Goal: Task Accomplishment & Management: Complete application form

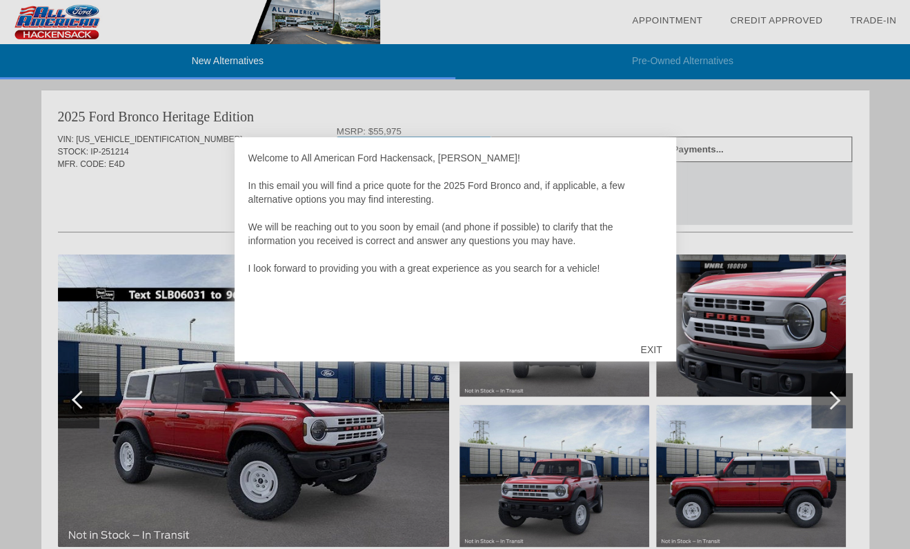
click at [651, 349] on div "EXIT" at bounding box center [651, 349] width 49 height 41
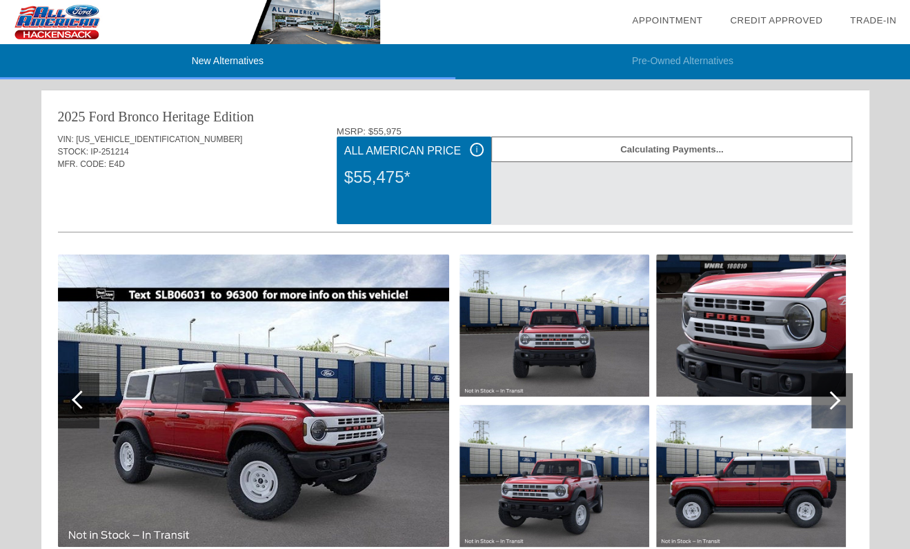
click at [253, 407] on img at bounding box center [253, 401] width 391 height 293
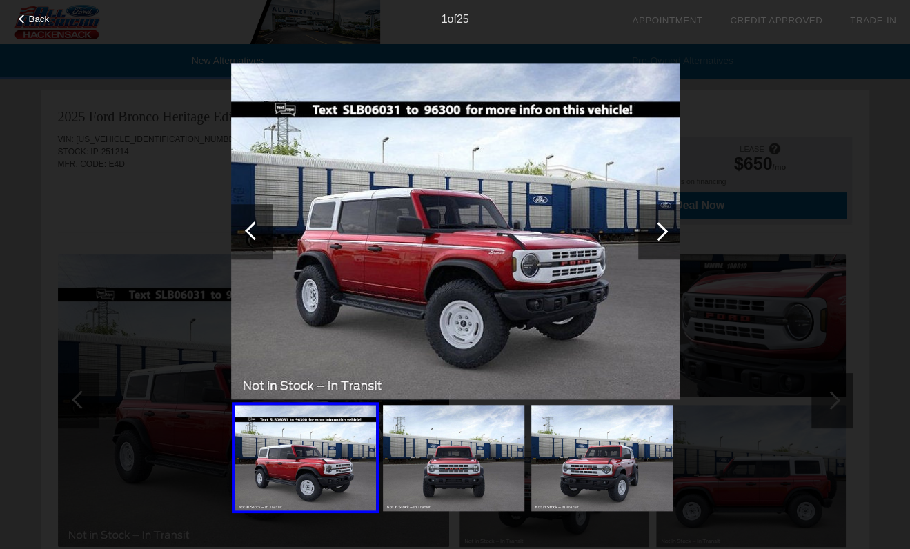
click at [663, 231] on div at bounding box center [659, 231] width 19 height 19
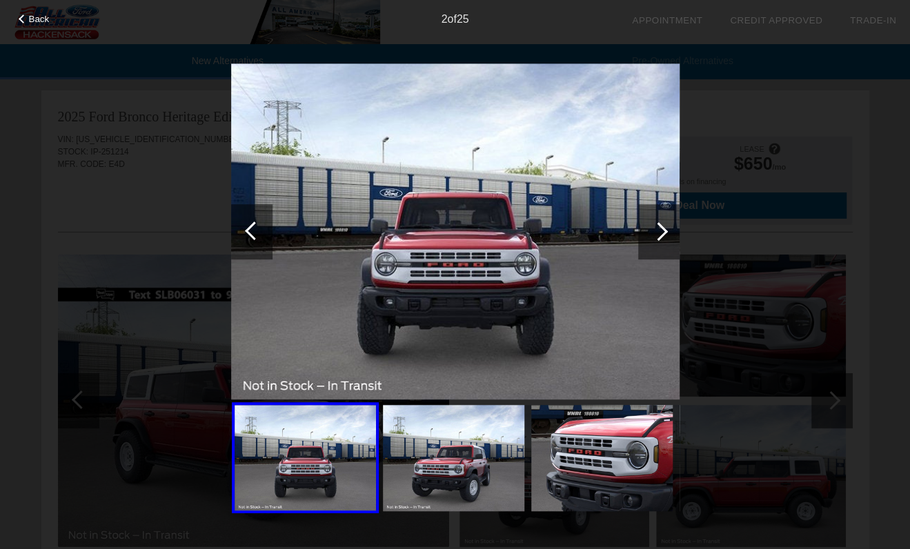
click at [663, 231] on div at bounding box center [659, 231] width 19 height 19
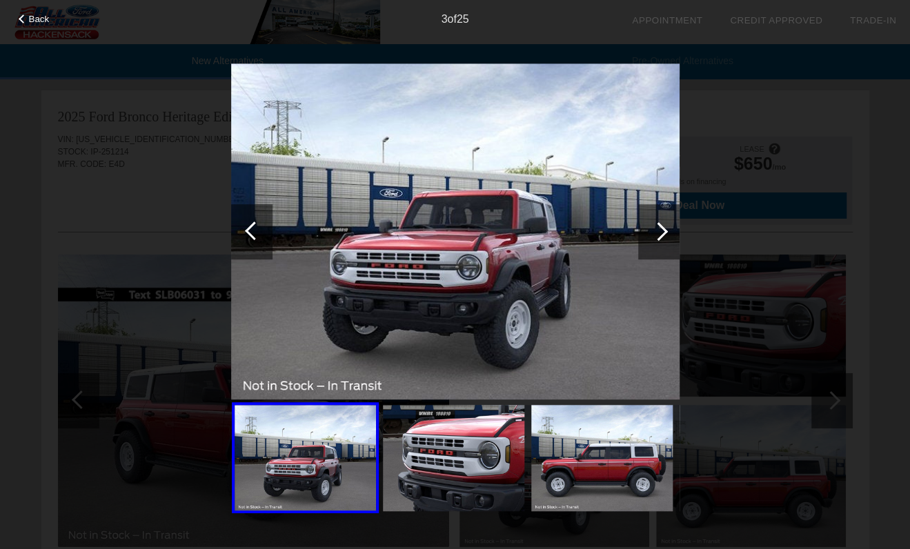
click at [663, 231] on div at bounding box center [659, 231] width 19 height 19
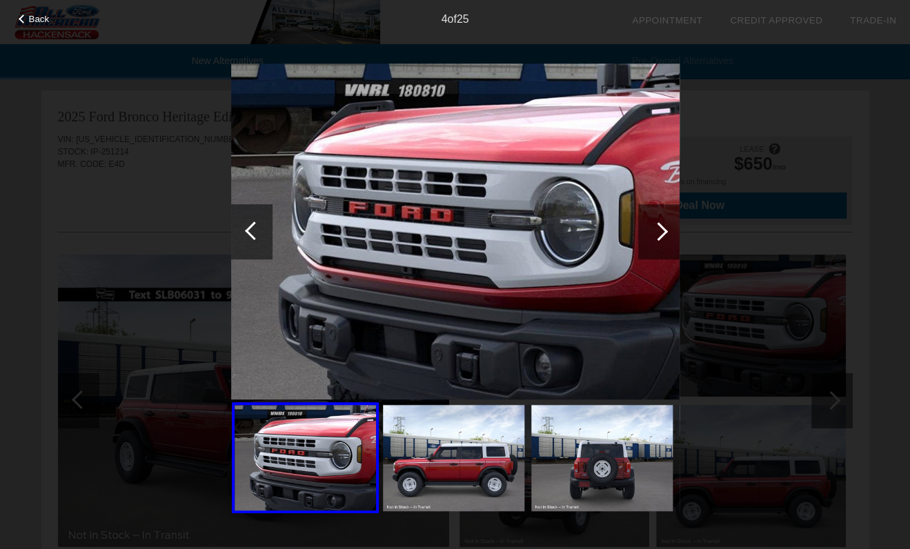
click at [663, 231] on div at bounding box center [659, 231] width 19 height 19
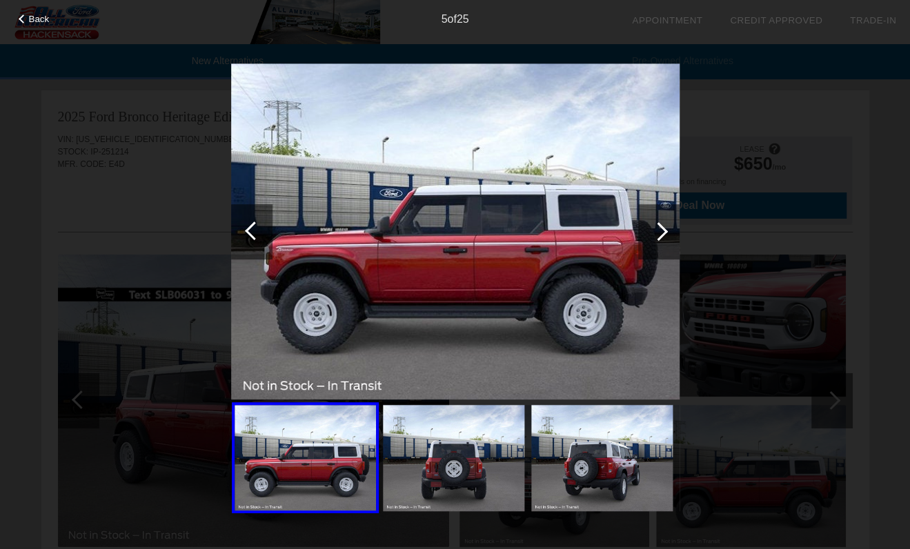
click at [663, 231] on div at bounding box center [659, 231] width 19 height 19
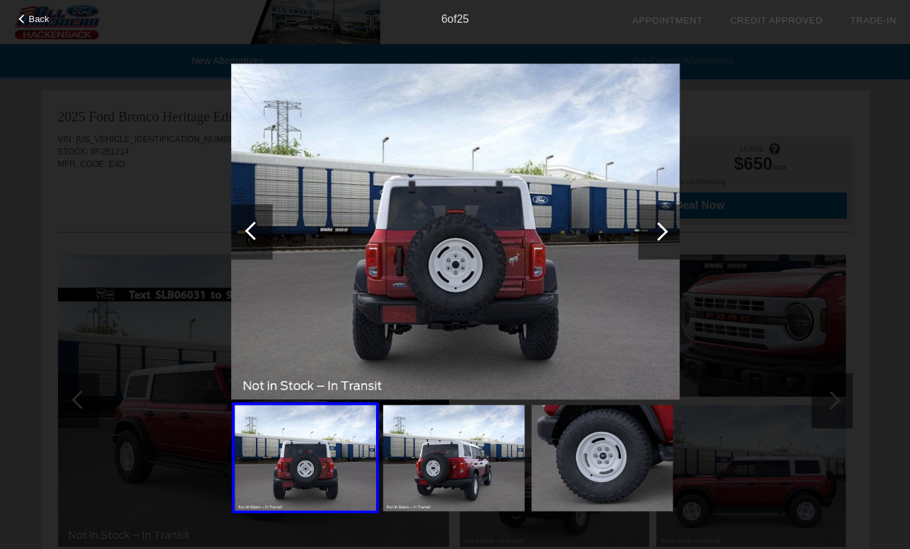
click at [663, 231] on div at bounding box center [659, 231] width 19 height 19
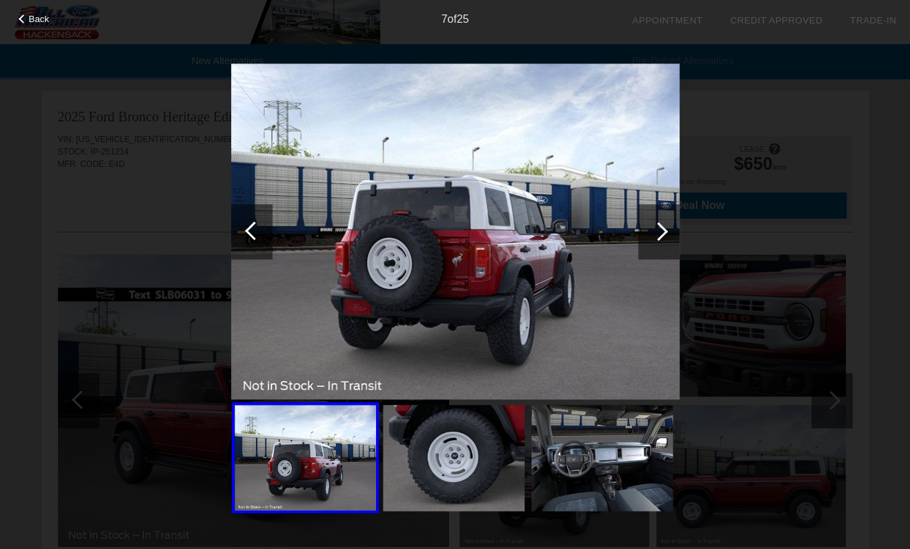
click at [663, 231] on div at bounding box center [659, 231] width 19 height 19
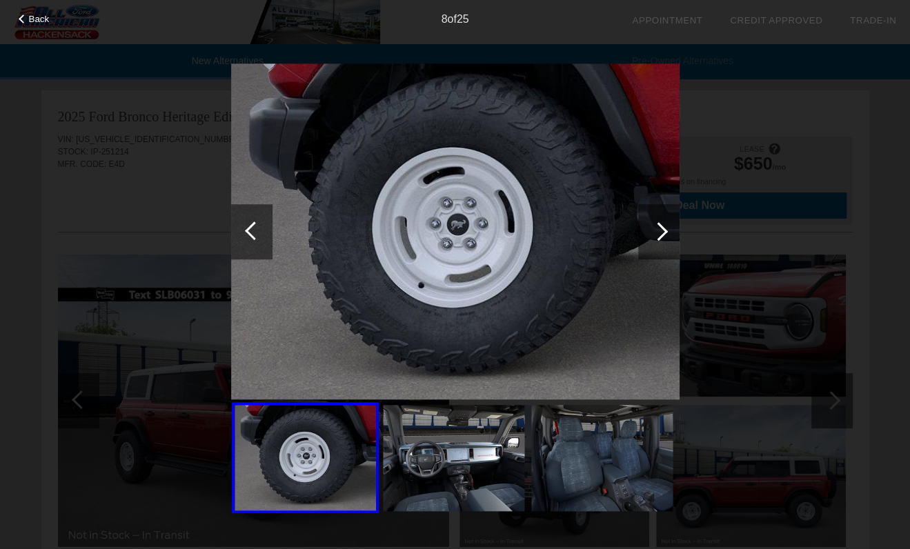
click at [663, 231] on div at bounding box center [659, 231] width 19 height 19
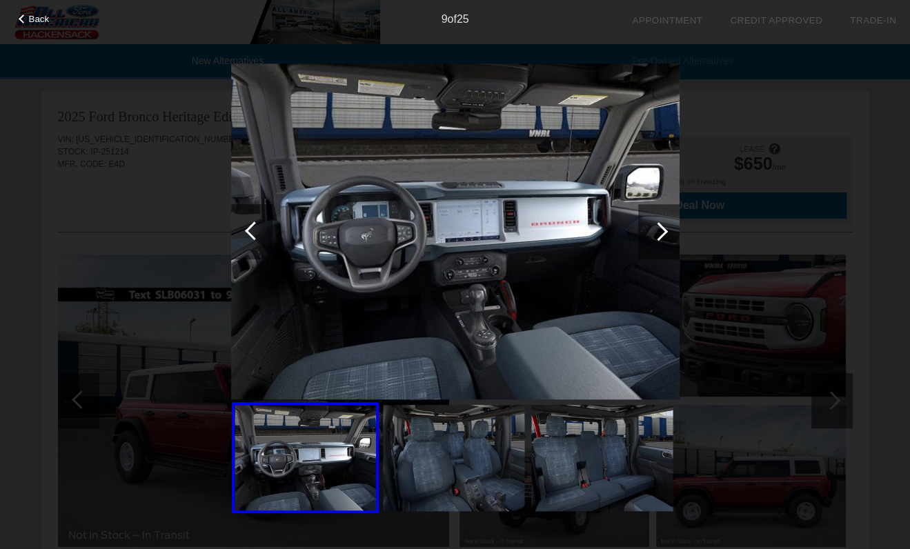
click at [663, 231] on div at bounding box center [659, 231] width 19 height 19
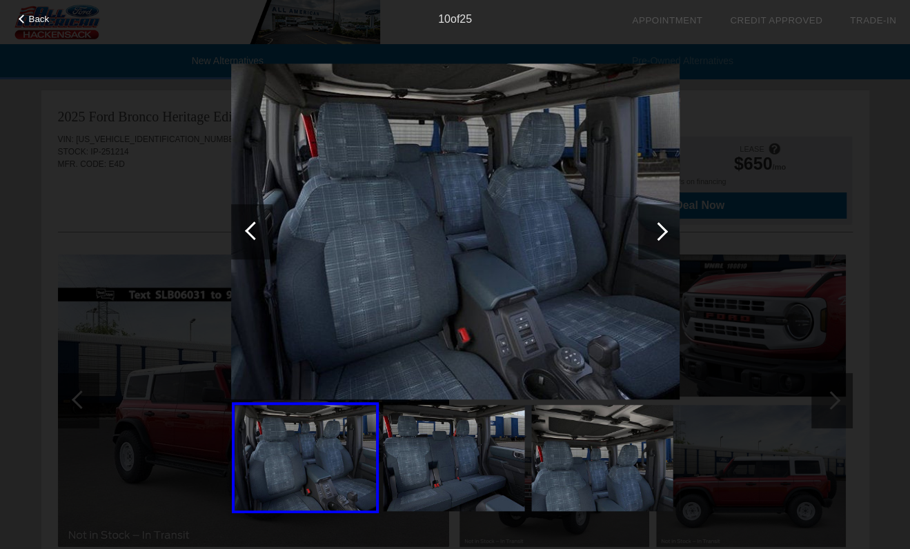
click at [663, 231] on div at bounding box center [659, 231] width 19 height 19
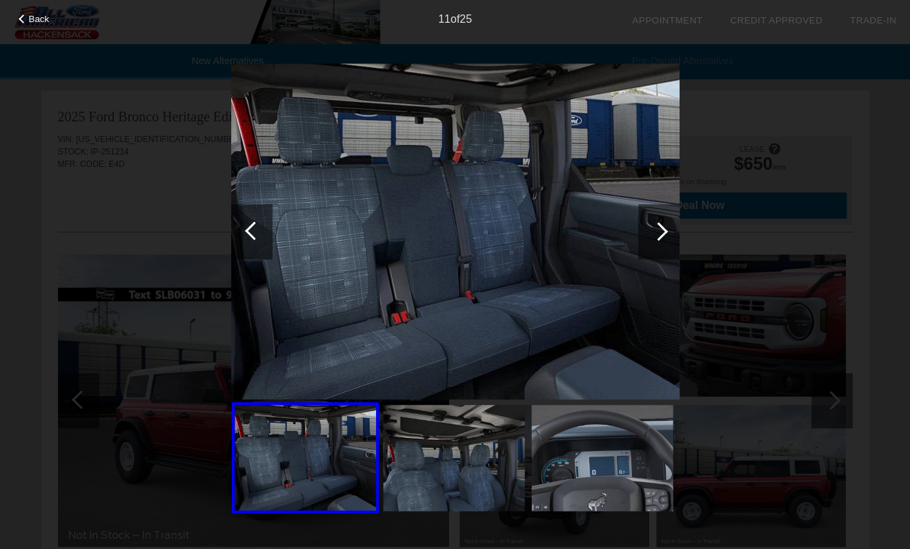
click at [663, 231] on div at bounding box center [659, 231] width 19 height 19
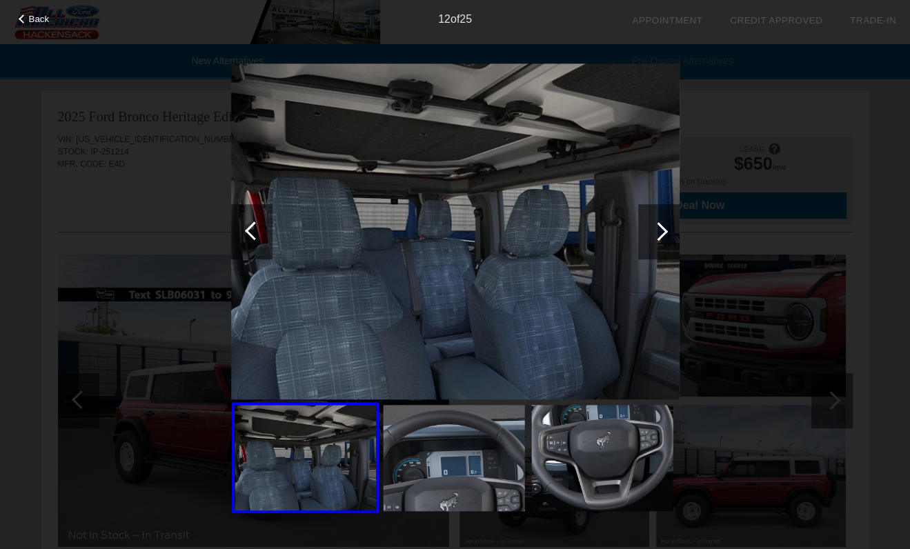
click at [663, 231] on div at bounding box center [659, 231] width 19 height 19
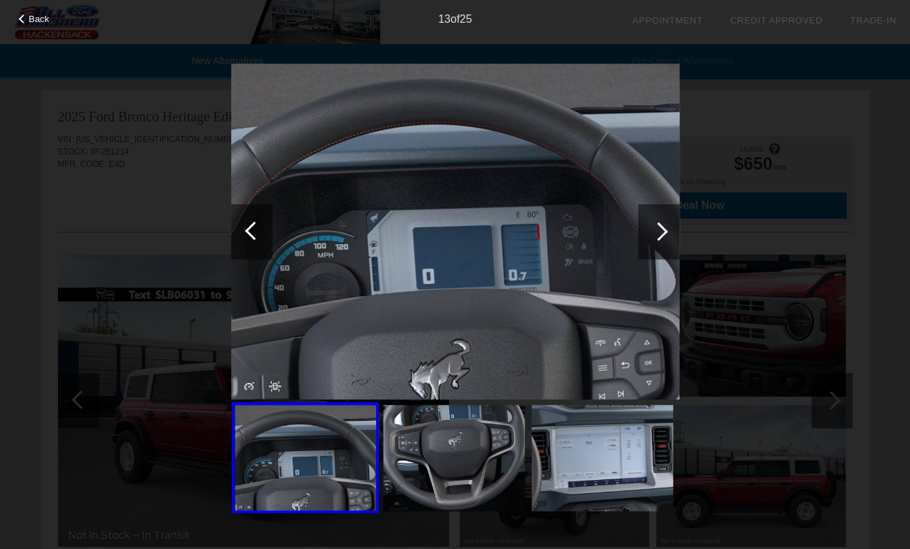
click at [664, 231] on div at bounding box center [659, 231] width 19 height 19
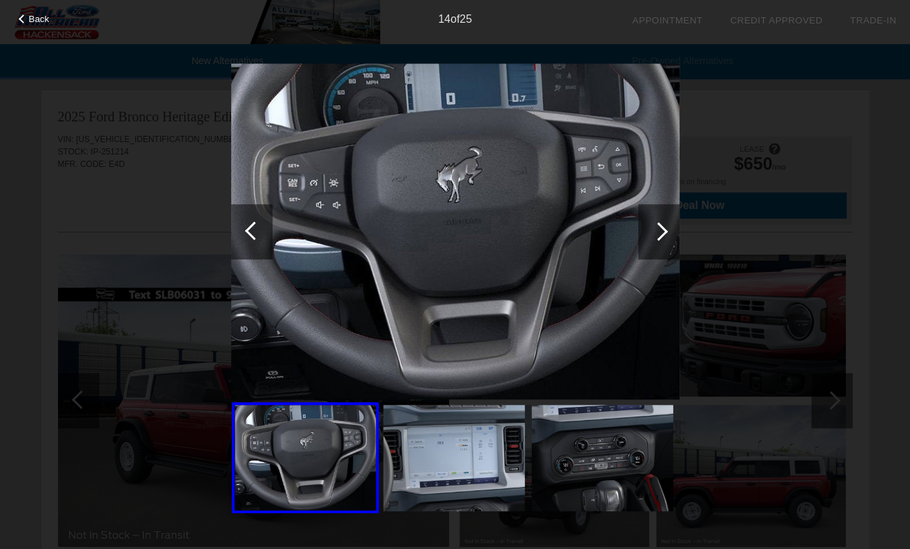
click at [664, 231] on div at bounding box center [659, 231] width 19 height 19
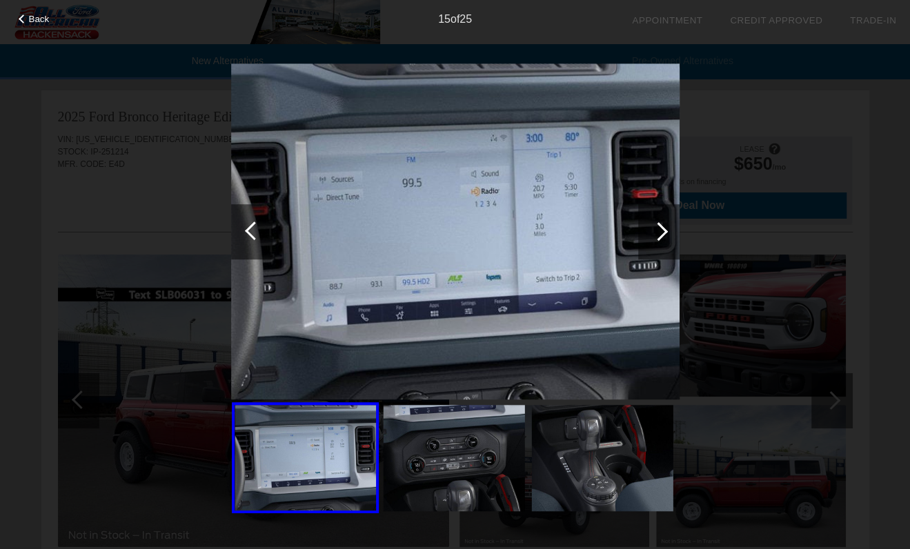
click at [664, 231] on div at bounding box center [659, 231] width 19 height 19
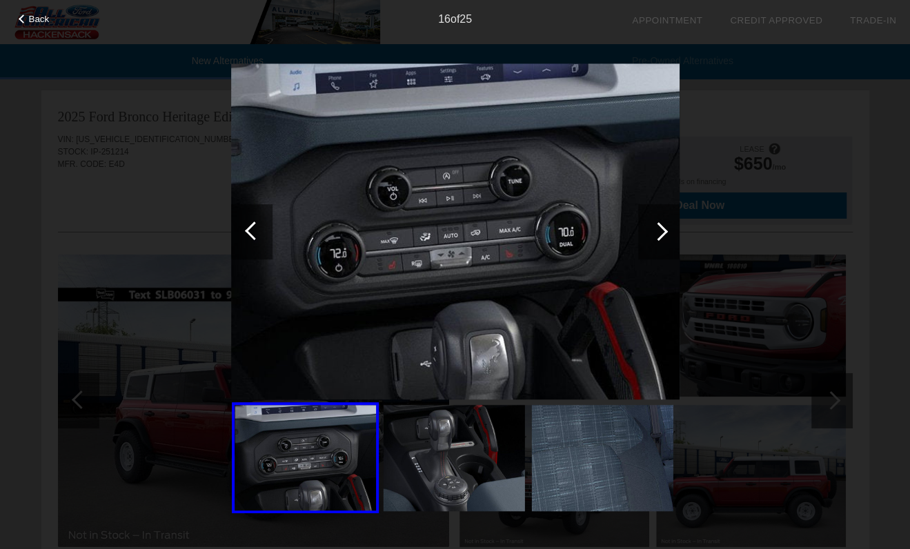
click at [664, 231] on div at bounding box center [659, 231] width 19 height 19
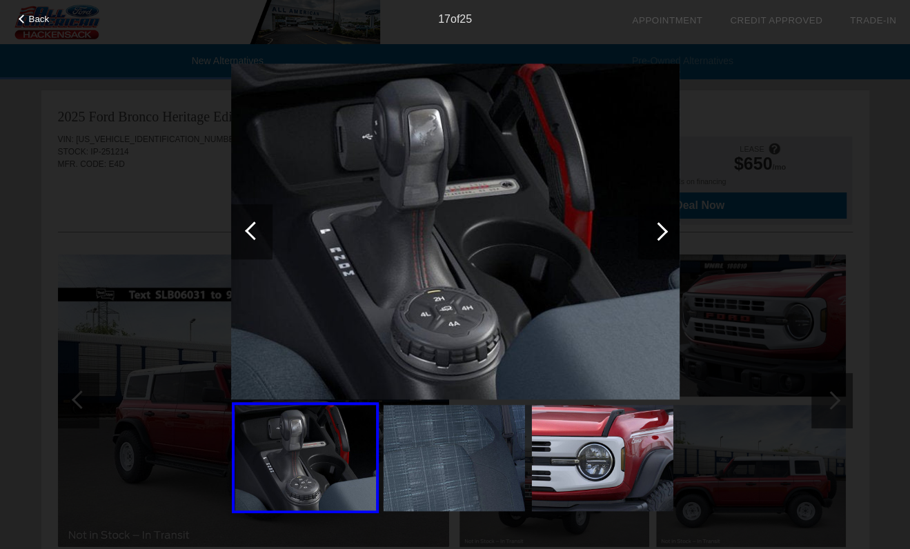
click at [664, 231] on div at bounding box center [659, 231] width 19 height 19
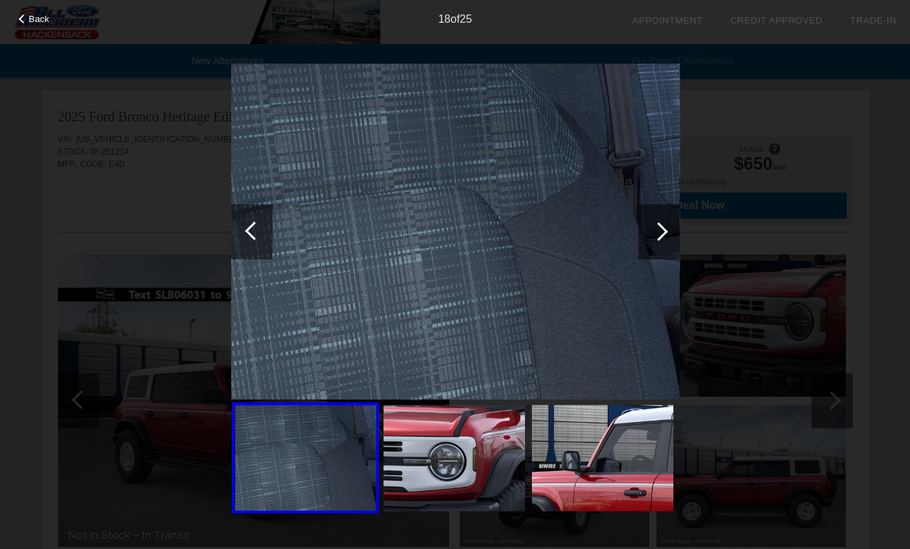
click at [664, 231] on div at bounding box center [659, 231] width 19 height 19
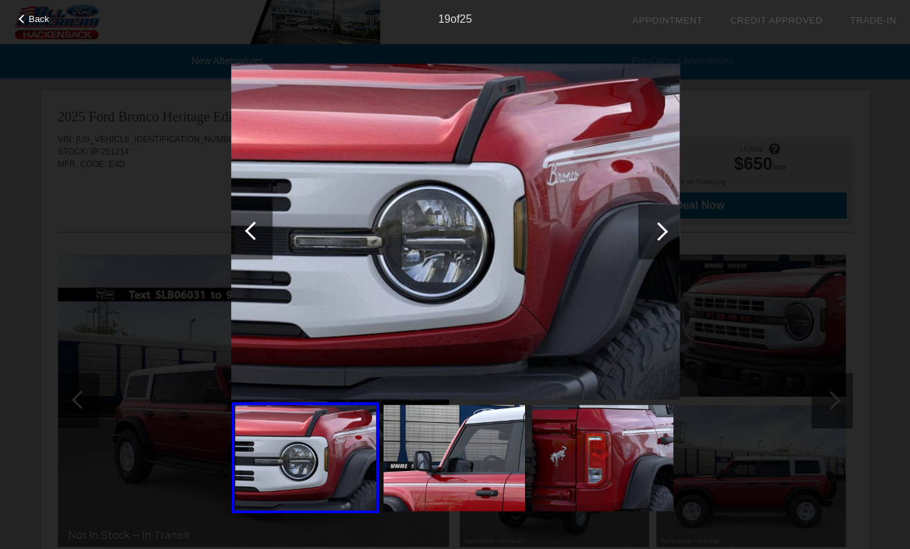
click at [664, 231] on div at bounding box center [659, 231] width 19 height 19
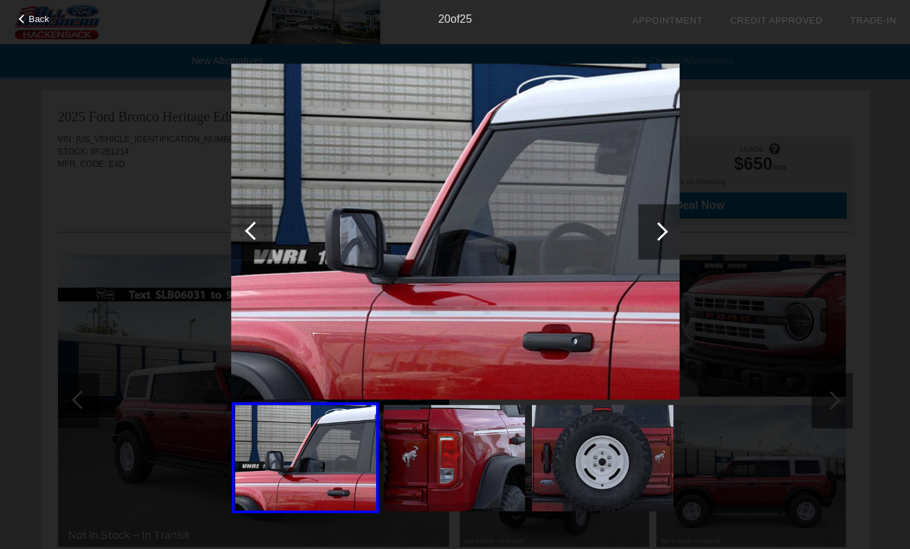
click at [664, 231] on div at bounding box center [659, 231] width 19 height 19
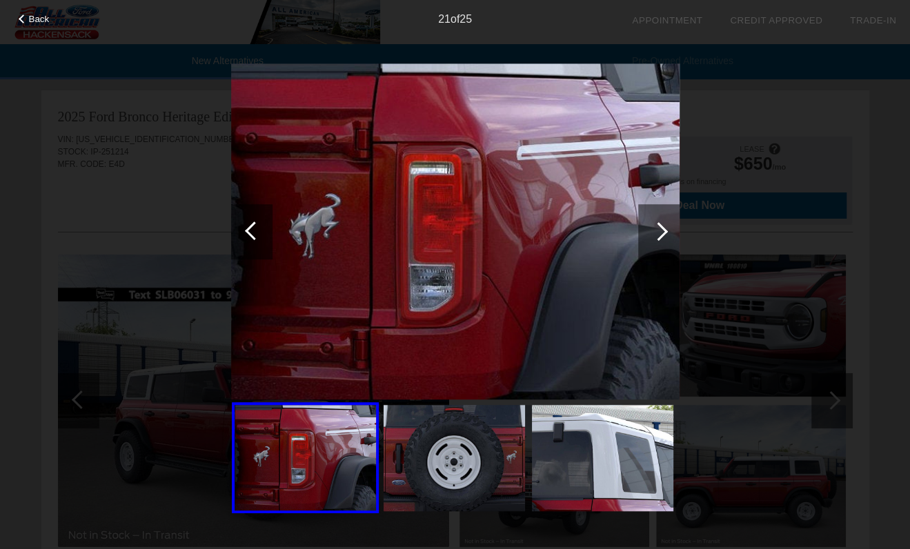
click at [664, 231] on div at bounding box center [659, 231] width 19 height 19
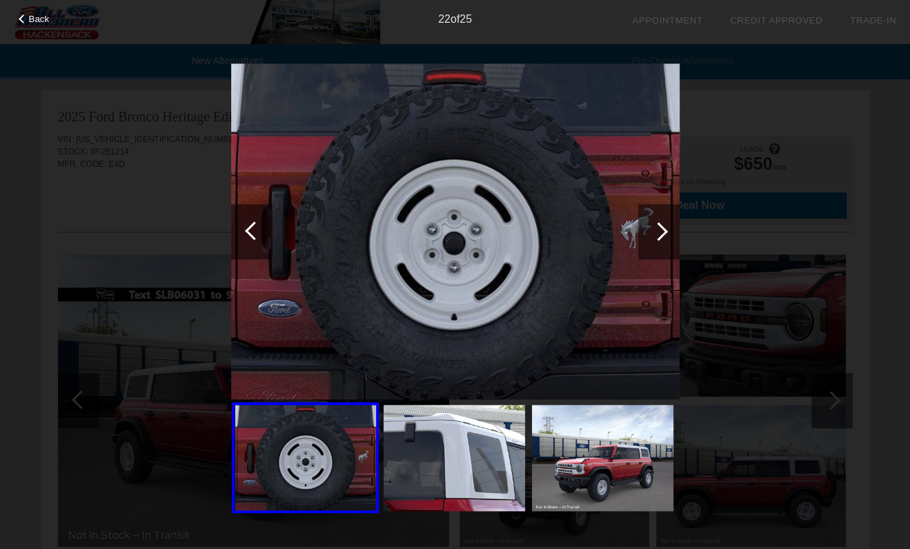
click at [664, 231] on div at bounding box center [659, 231] width 19 height 19
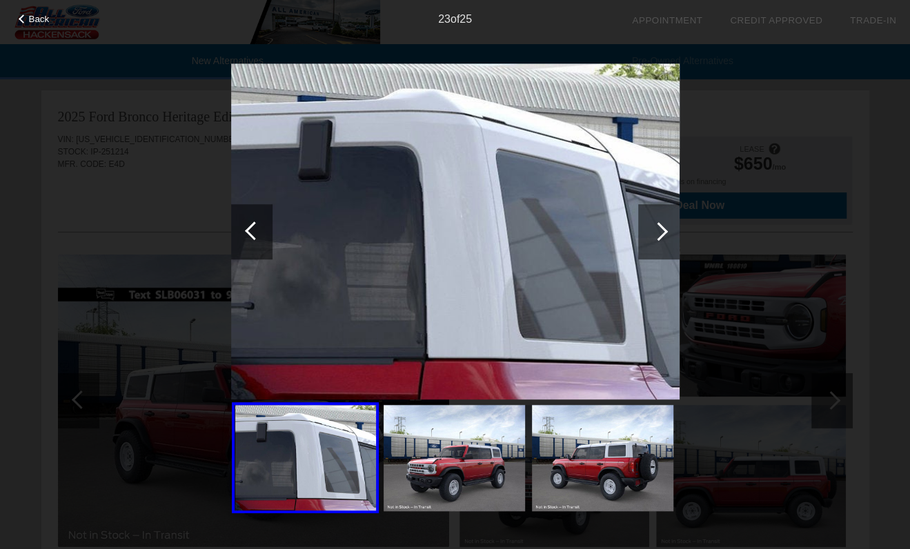
click at [664, 231] on div at bounding box center [659, 231] width 19 height 19
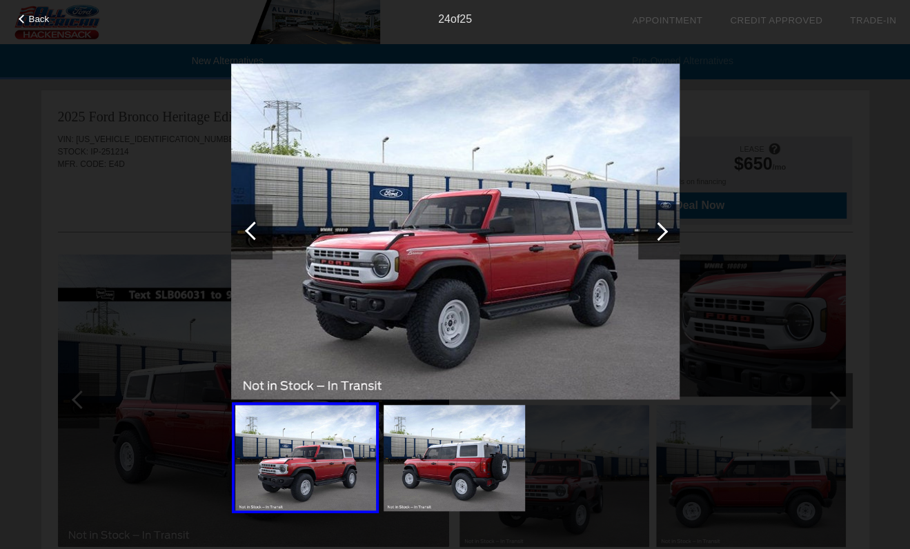
click at [664, 231] on div at bounding box center [659, 231] width 19 height 19
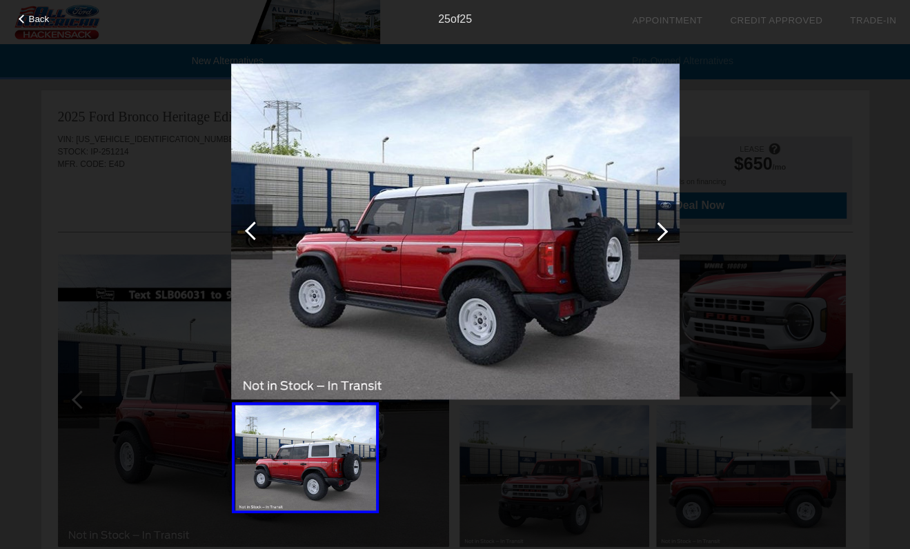
click at [44, 12] on div "25 of 25" at bounding box center [455, 14] width 910 height 28
click at [29, 15] on span "Back" at bounding box center [39, 19] width 21 height 10
